Goal: Transaction & Acquisition: Subscribe to service/newsletter

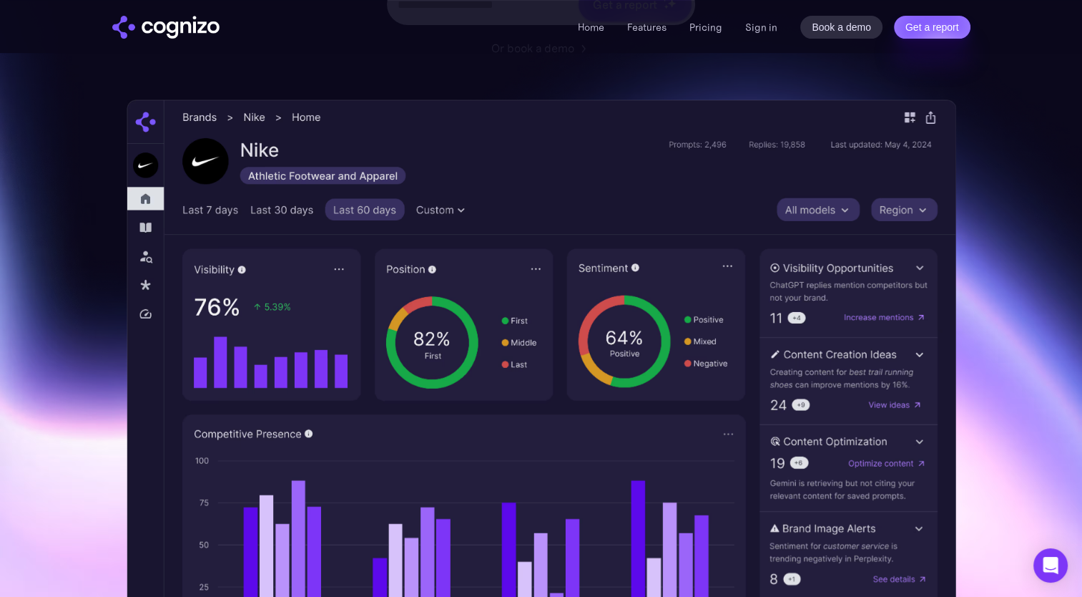
scroll to position [358, 0]
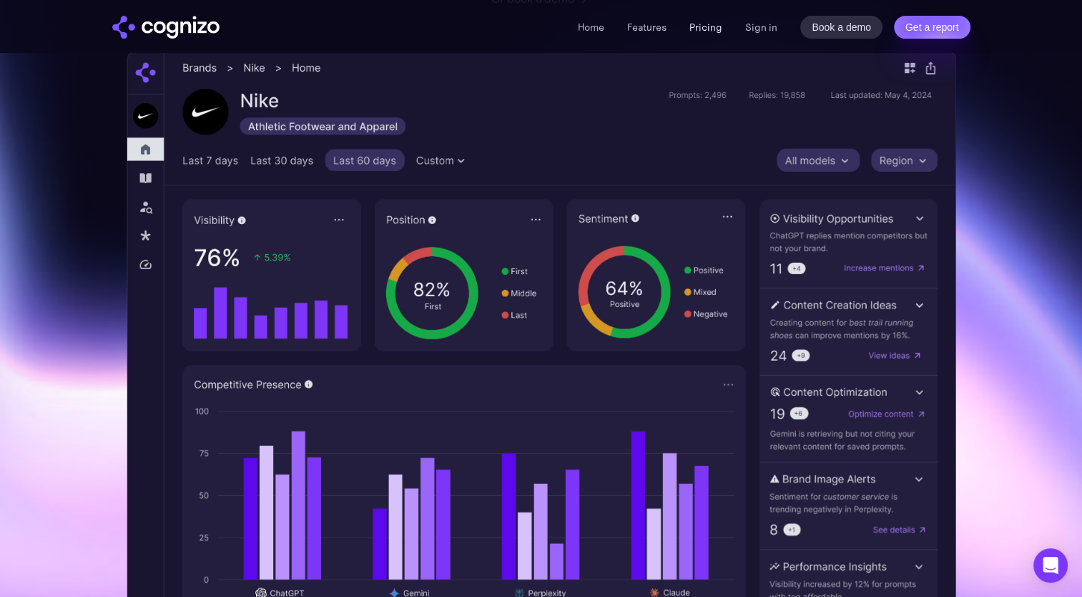
click at [710, 23] on link "Pricing" at bounding box center [706, 27] width 33 height 13
